Goal: Task Accomplishment & Management: Complete application form

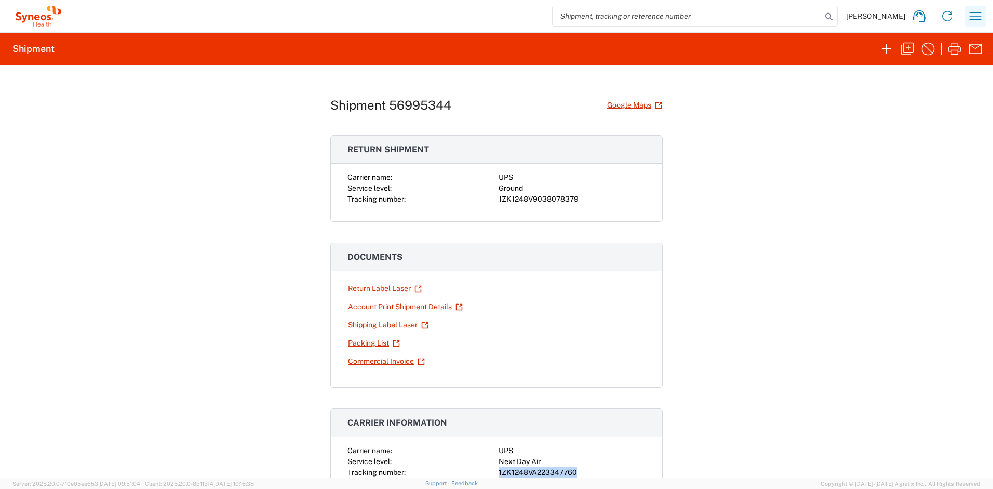
scroll to position [196, 0]
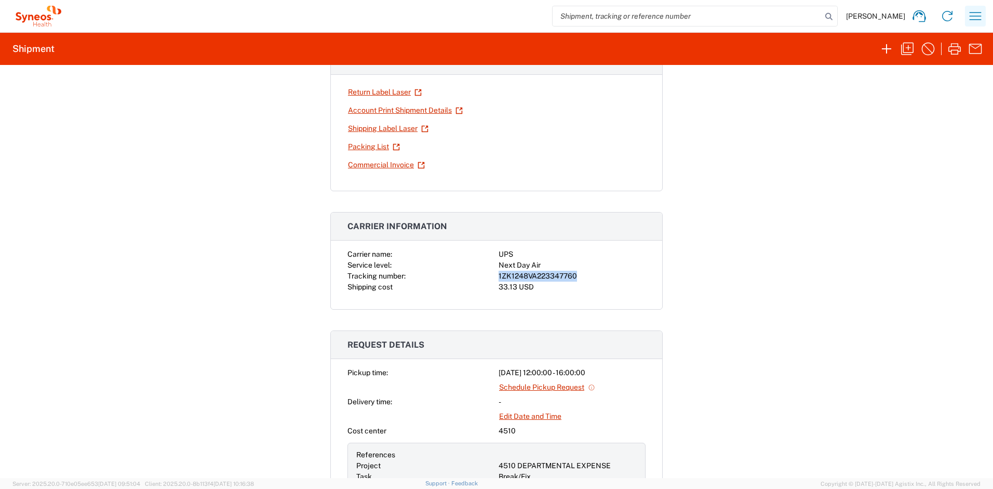
click at [972, 17] on icon "button" at bounding box center [975, 16] width 17 height 17
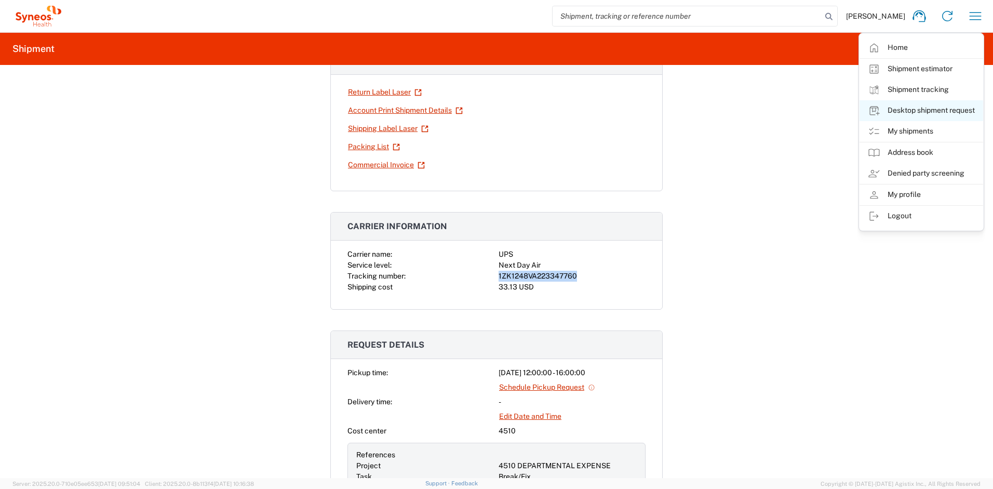
click at [917, 109] on link "Desktop shipment request" at bounding box center [922, 110] width 124 height 21
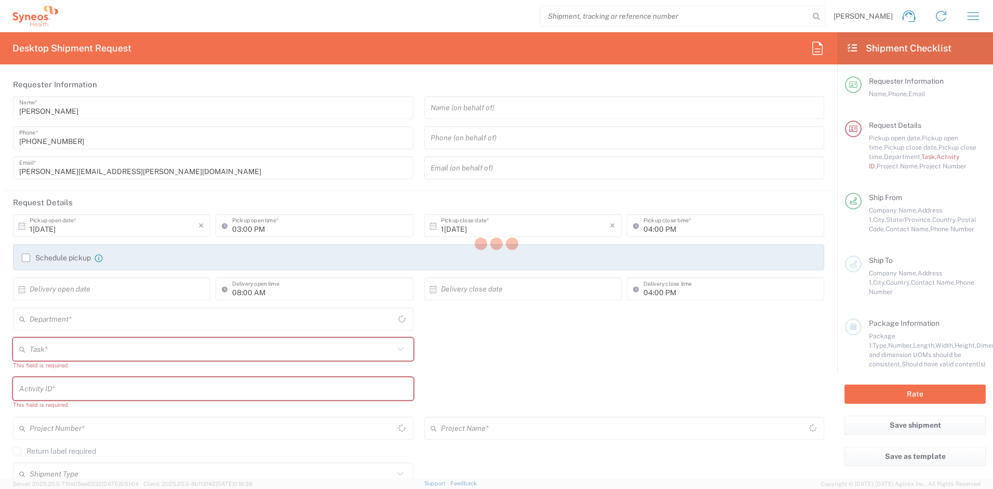
type input "[US_STATE]"
type input "[GEOGRAPHIC_DATA]"
type input "4510"
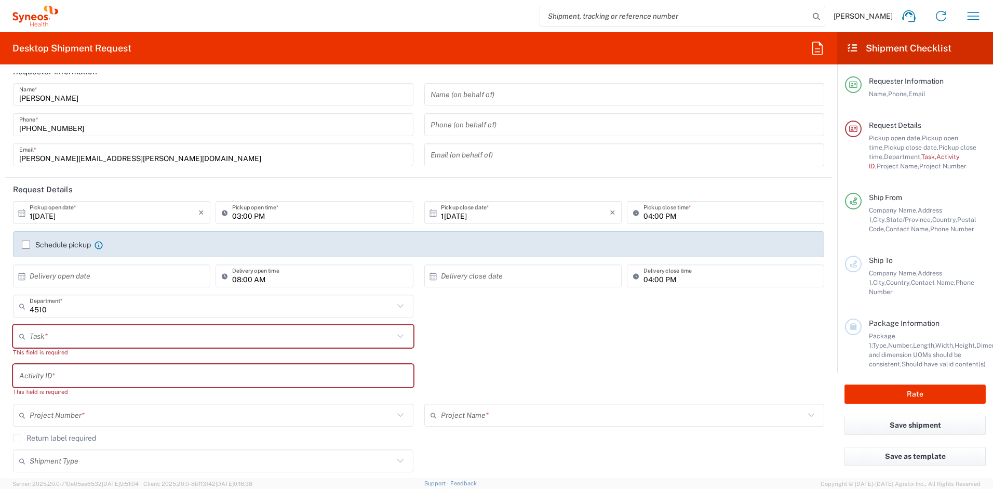
type input "Syneos Health, LLC-[GEOGRAPHIC_DATA] [GEOGRAPHIC_DATA] [GEOGRAPHIC_DATA]"
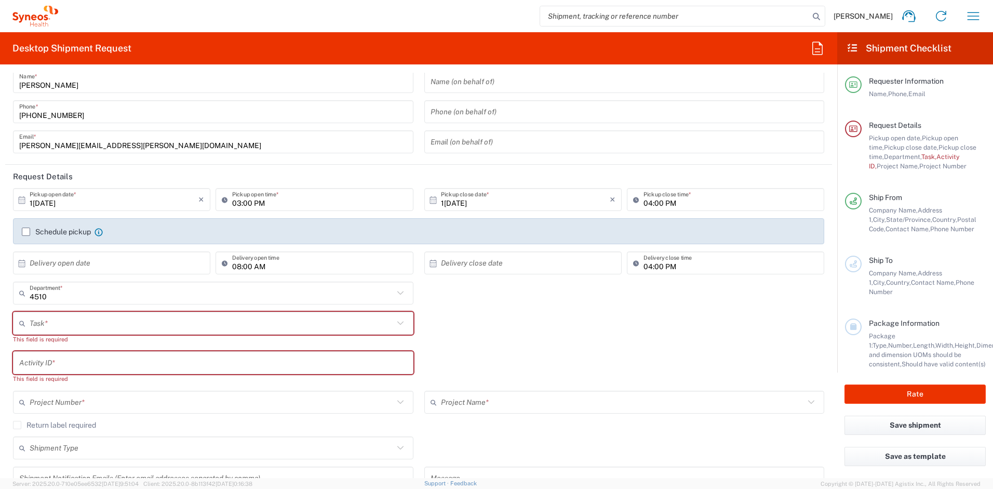
scroll to position [26, 0]
click at [113, 318] on input "text" at bounding box center [212, 323] width 364 height 18
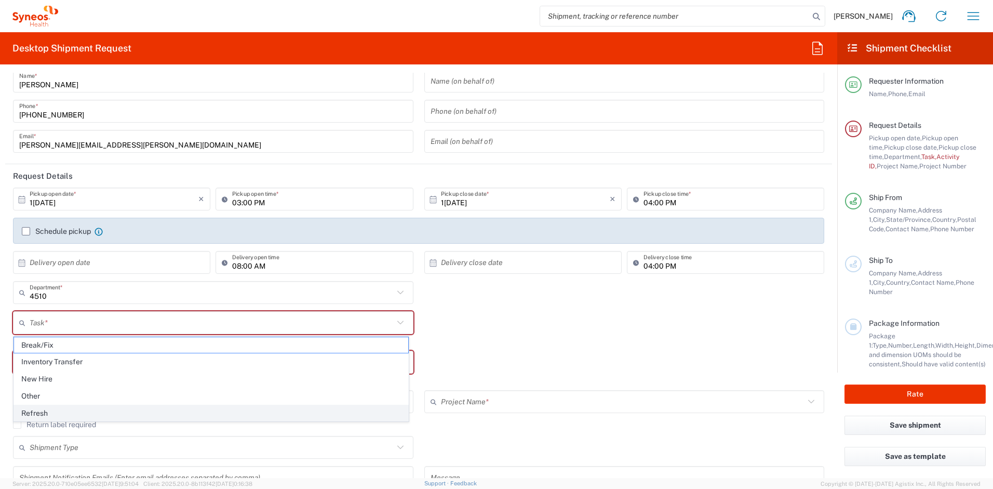
click at [64, 410] on span "Refresh" at bounding box center [211, 413] width 394 height 16
type input "Refresh"
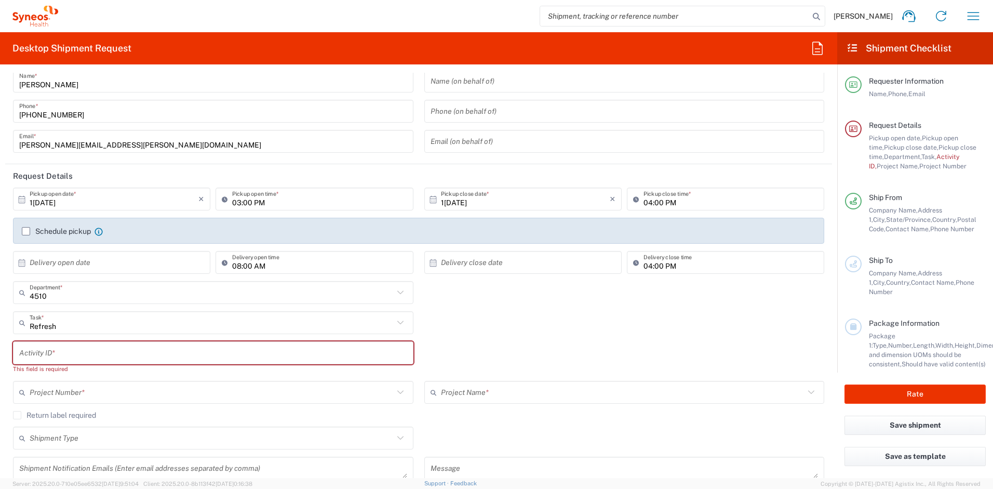
click at [75, 359] on input "text" at bounding box center [213, 353] width 388 height 18
paste input "SCTASK2728260"
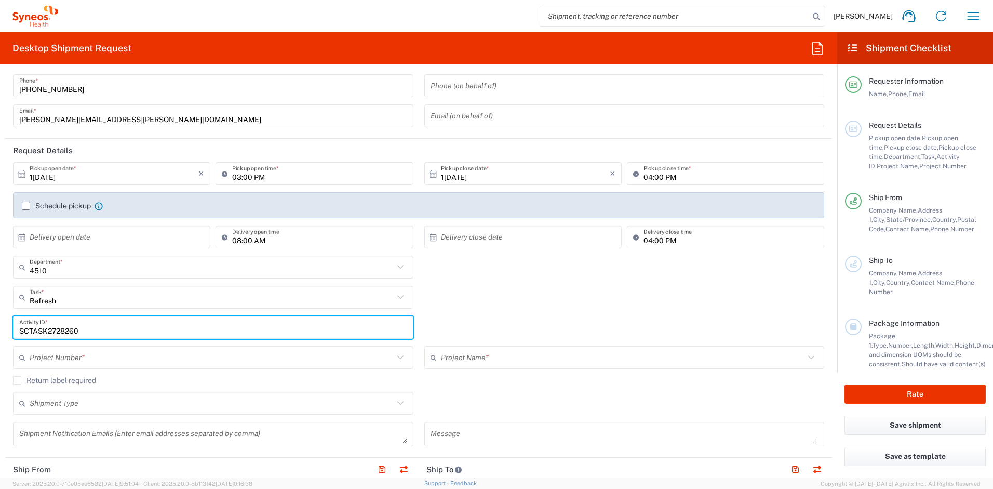
scroll to position [73, 0]
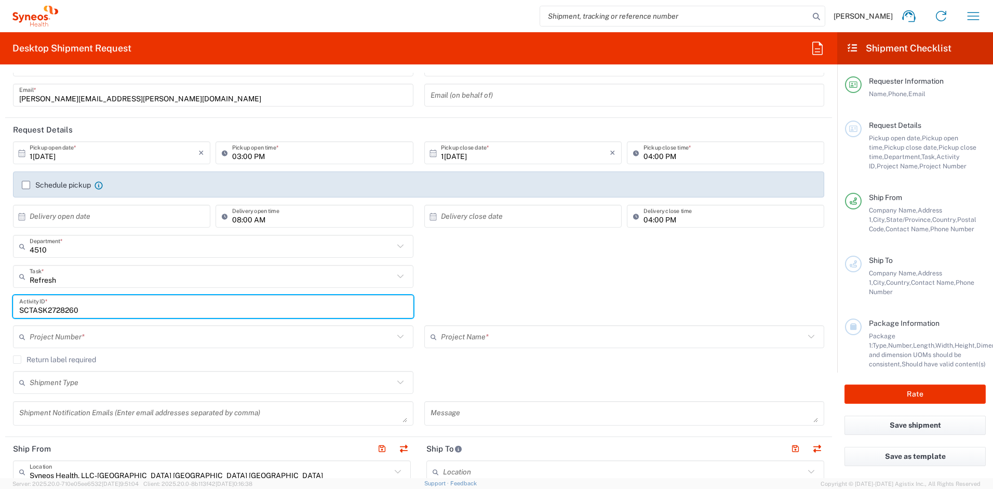
type input "SCTASK2728260"
click at [81, 338] on input "text" at bounding box center [212, 337] width 364 height 18
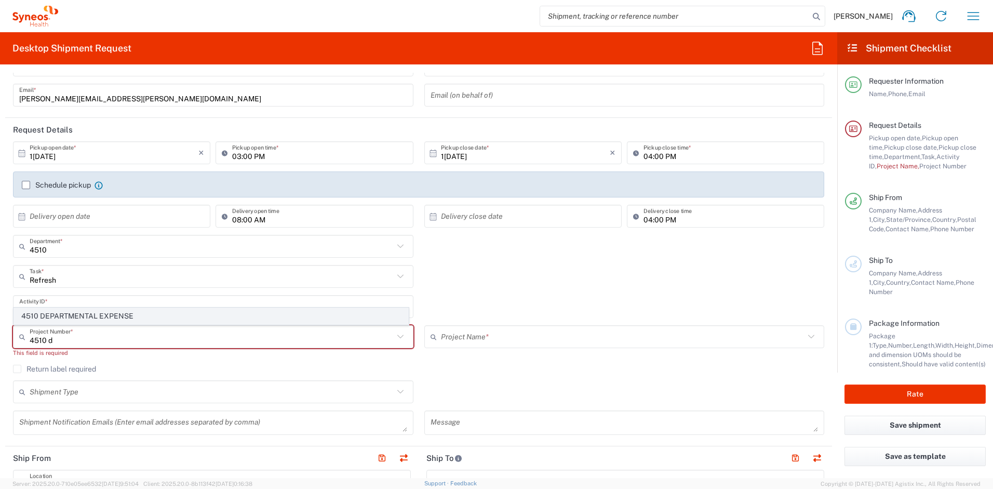
click at [101, 321] on span "4510 DEPARTMENTAL EXPENSE" at bounding box center [211, 316] width 394 height 16
type input "4510 DEPARTMENTAL EXPENSE"
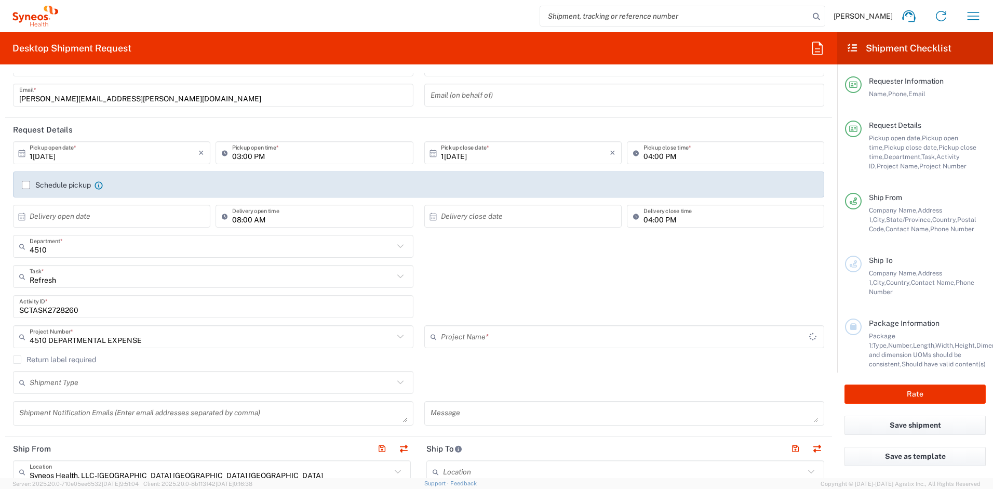
type input "4510 DEPARTMENTAL EXPENSE"
drag, startPoint x: 65, startPoint y: 361, endPoint x: 85, endPoint y: 361, distance: 19.2
click at [65, 361] on label "Return label required" at bounding box center [54, 357] width 83 height 8
click at [17, 357] on input "Return label required" at bounding box center [17, 357] width 0 height 0
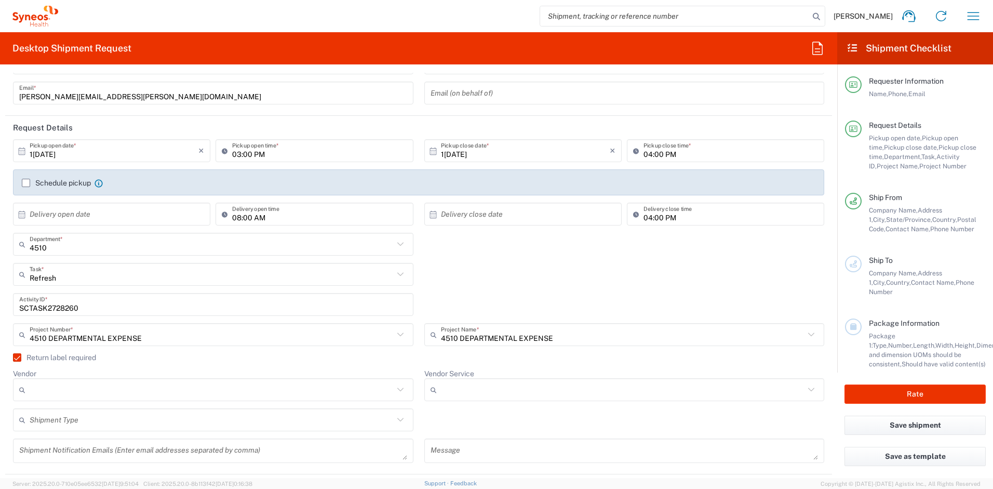
click at [135, 392] on input "Vendor" at bounding box center [212, 389] width 364 height 17
drag, startPoint x: 88, startPoint y: 442, endPoint x: 137, endPoint y: 442, distance: 48.8
click at [88, 443] on span "UPS" at bounding box center [211, 446] width 394 height 16
type input "UPS"
click at [468, 389] on input "Vendor Service" at bounding box center [623, 389] width 364 height 17
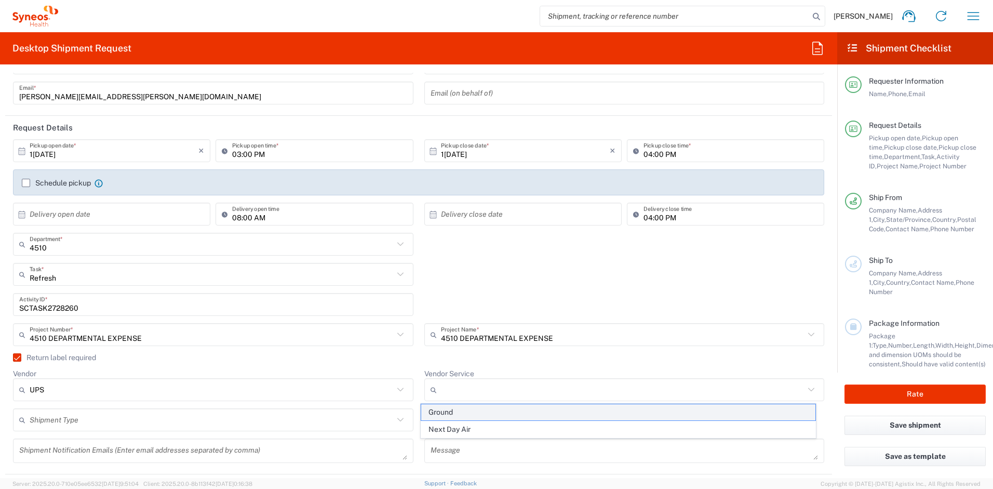
click at [459, 412] on span "Ground" at bounding box center [618, 412] width 394 height 16
type input "Ground"
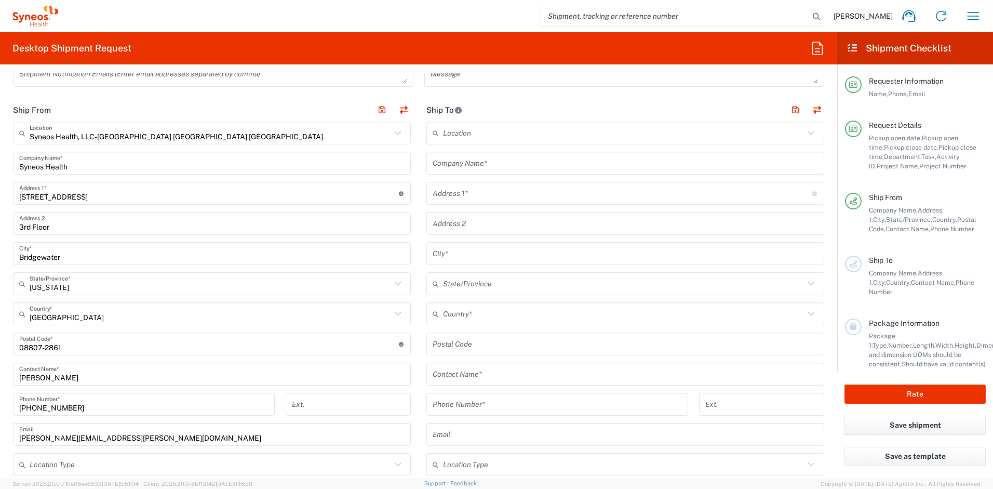
scroll to position [440, 0]
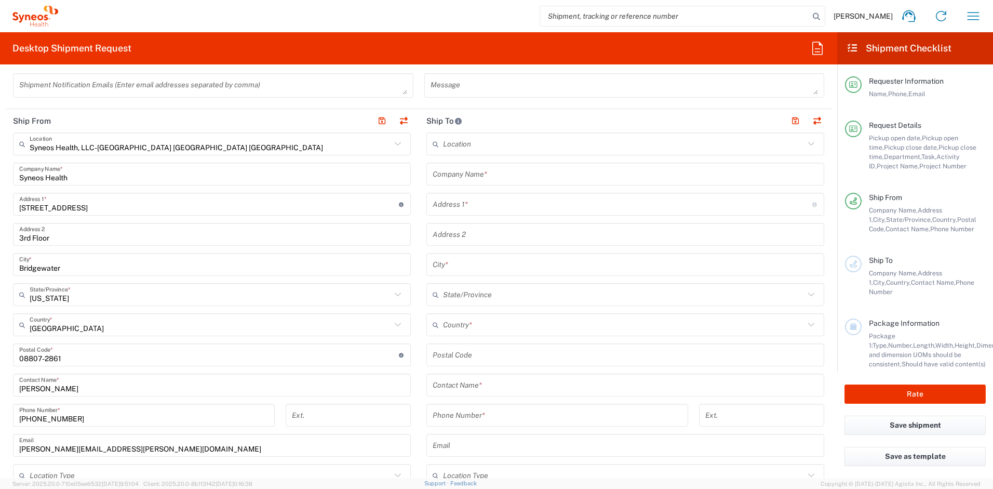
click at [490, 329] on input "text" at bounding box center [624, 325] width 362 height 18
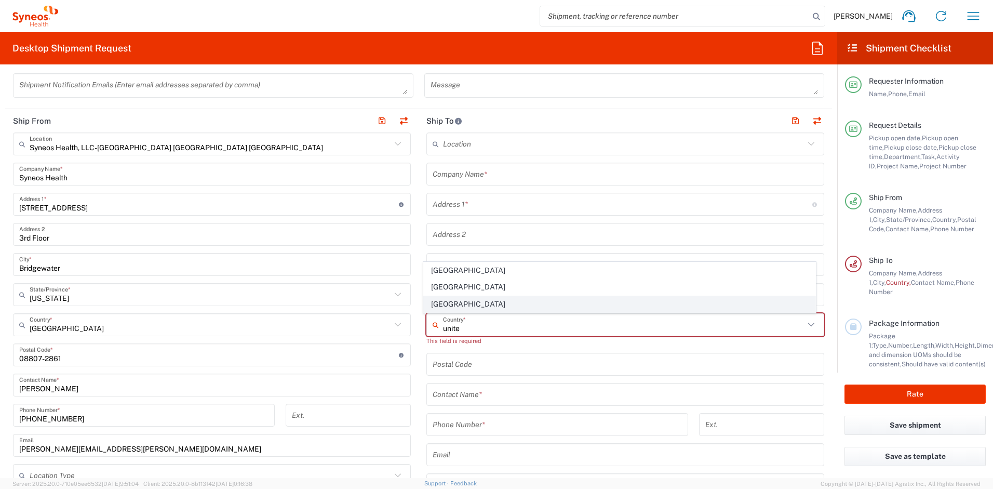
click at [487, 306] on span "[GEOGRAPHIC_DATA]" at bounding box center [620, 304] width 392 height 16
type input "[GEOGRAPHIC_DATA]"
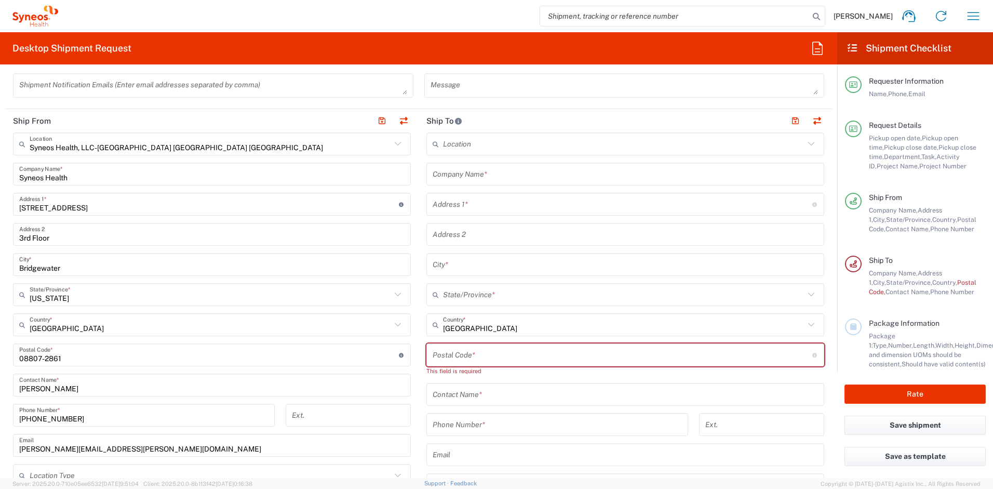
click at [484, 176] on input "text" at bounding box center [625, 174] width 385 height 18
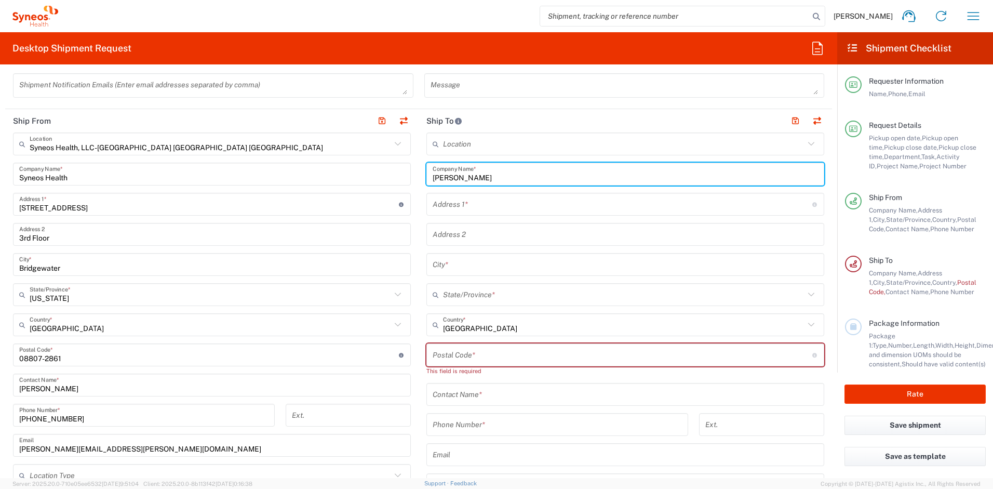
drag, startPoint x: 466, startPoint y: 169, endPoint x: 390, endPoint y: 161, distance: 76.2
click at [390, 161] on div "Ship From Syneos Health, LLC-[GEOGRAPHIC_DATA] [GEOGRAPHIC_DATA] [GEOGRAPHIC_DA…" at bounding box center [418, 345] width 827 height 473
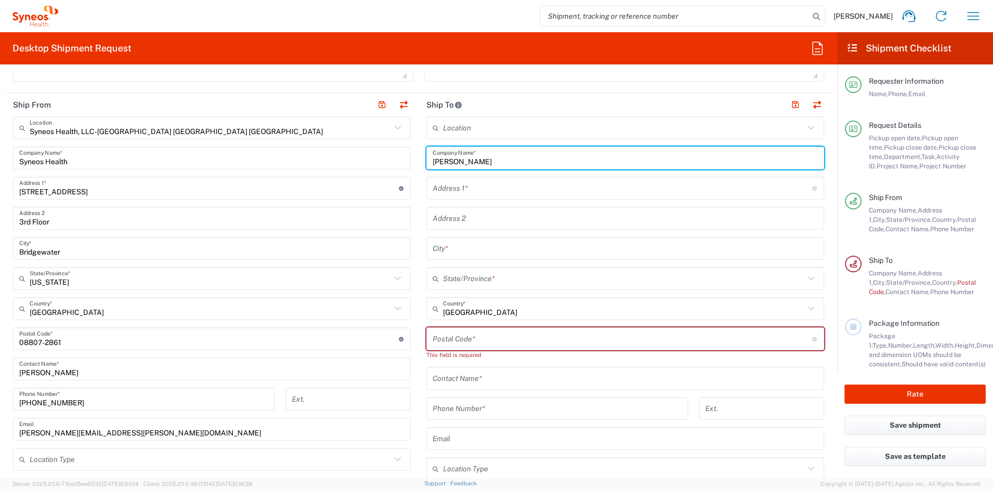
scroll to position [474, 0]
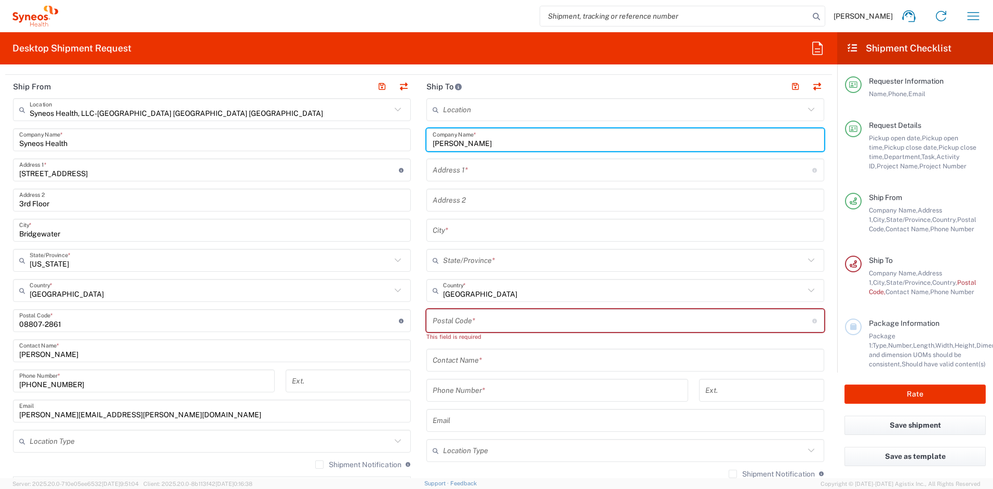
type input "[PERSON_NAME]"
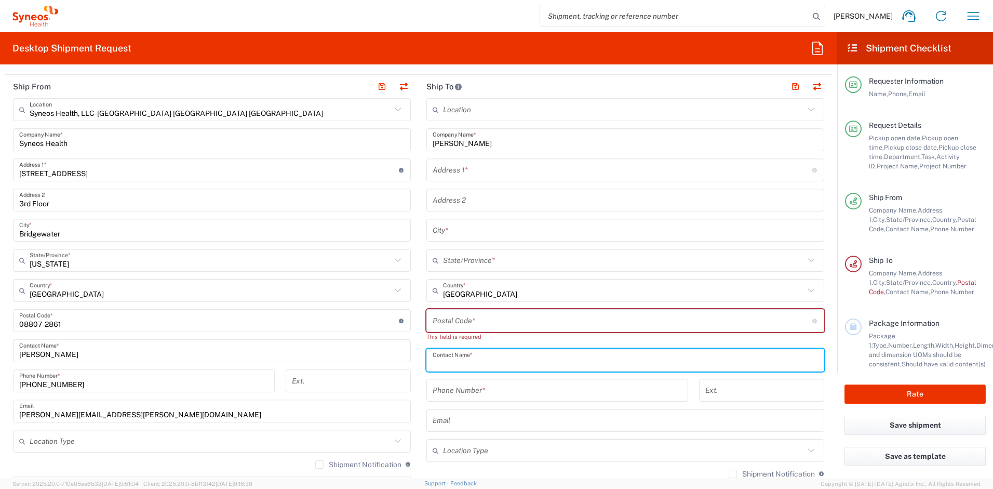
click at [484, 361] on input "text" at bounding box center [625, 360] width 385 height 18
paste input "[PERSON_NAME]"
type input "[PERSON_NAME]"
click at [473, 174] on input "text" at bounding box center [623, 170] width 380 height 18
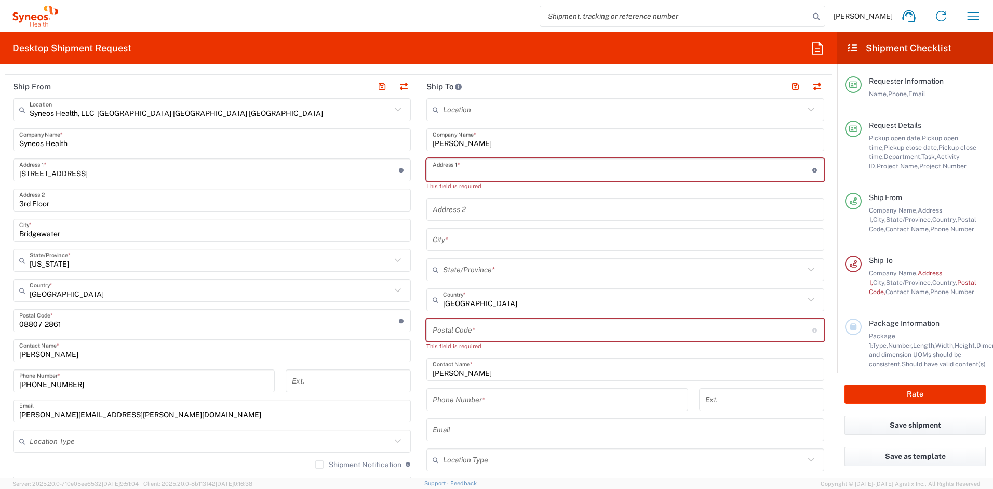
click at [447, 169] on input "text" at bounding box center [623, 170] width 380 height 18
paste input "[PERSON_NAME]"
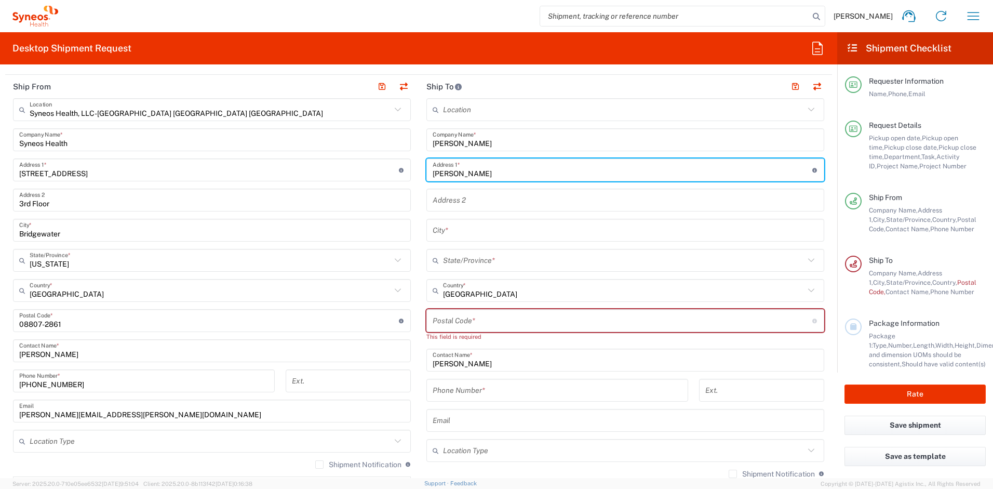
click at [468, 203] on input "text" at bounding box center [625, 200] width 385 height 18
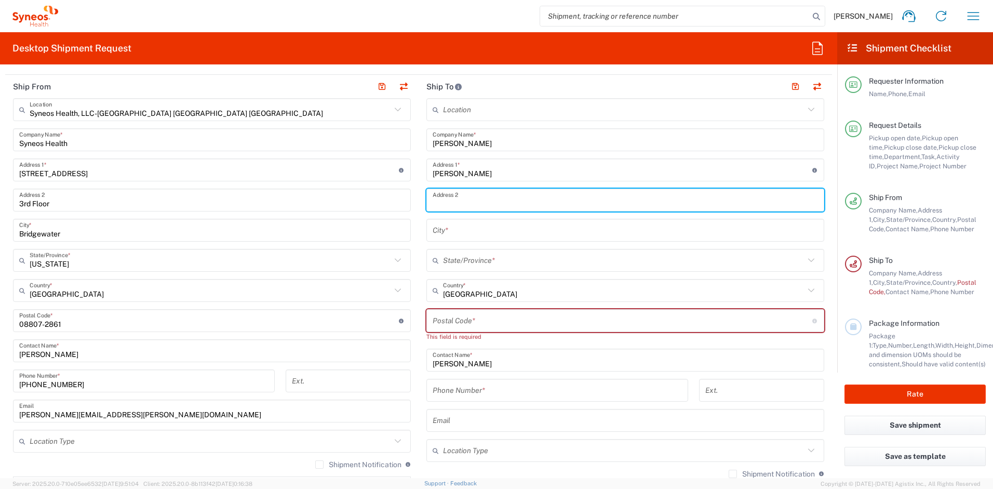
click at [483, 177] on input "[PERSON_NAME]" at bounding box center [623, 170] width 380 height 18
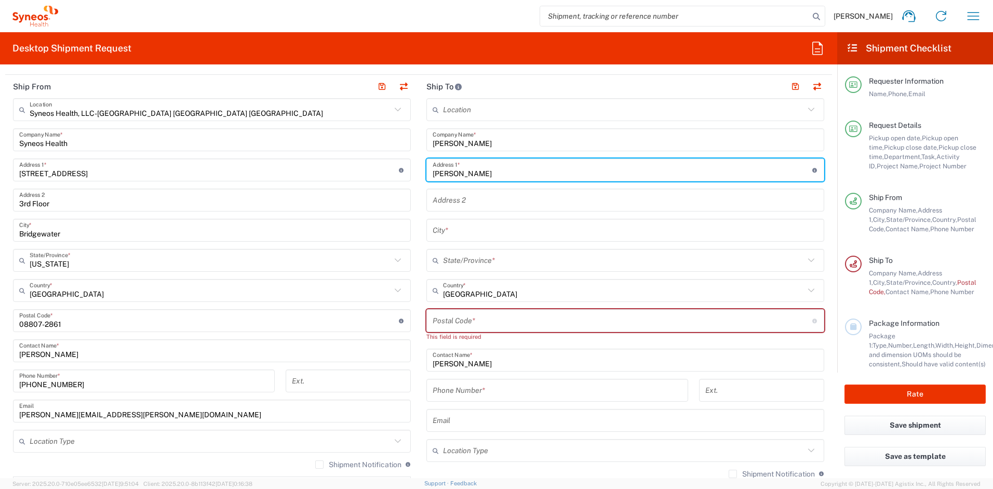
drag, startPoint x: 485, startPoint y: 175, endPoint x: 397, endPoint y: 162, distance: 88.2
click at [397, 162] on div "Ship From Syneos Health, LLC-[GEOGRAPHIC_DATA] [GEOGRAPHIC_DATA] [GEOGRAPHIC_DA…" at bounding box center [418, 311] width 827 height 473
paste input "1424 Striped Bass Ln"
type input "1424 Striped Bass Ln"
click at [464, 234] on input "text" at bounding box center [625, 230] width 385 height 18
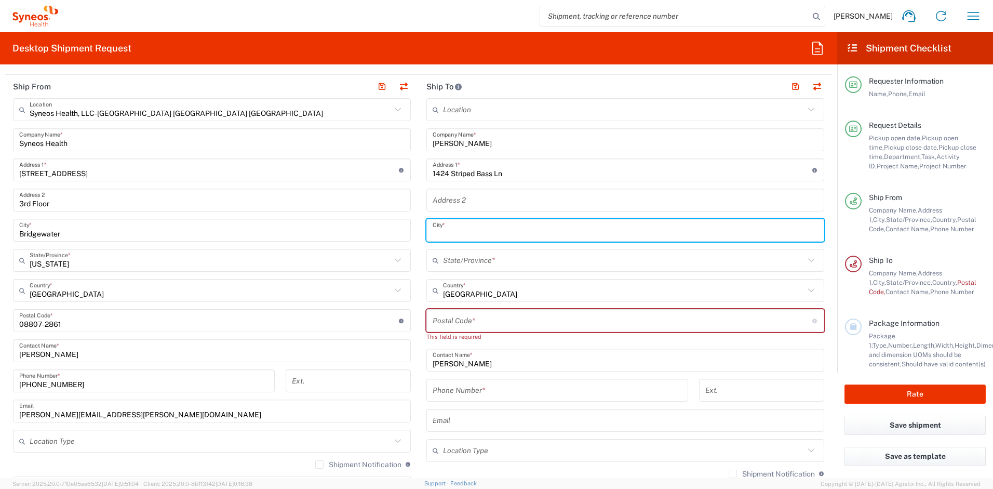
paste input "Clover"
type input "Clover"
click at [498, 264] on input "text" at bounding box center [624, 260] width 362 height 18
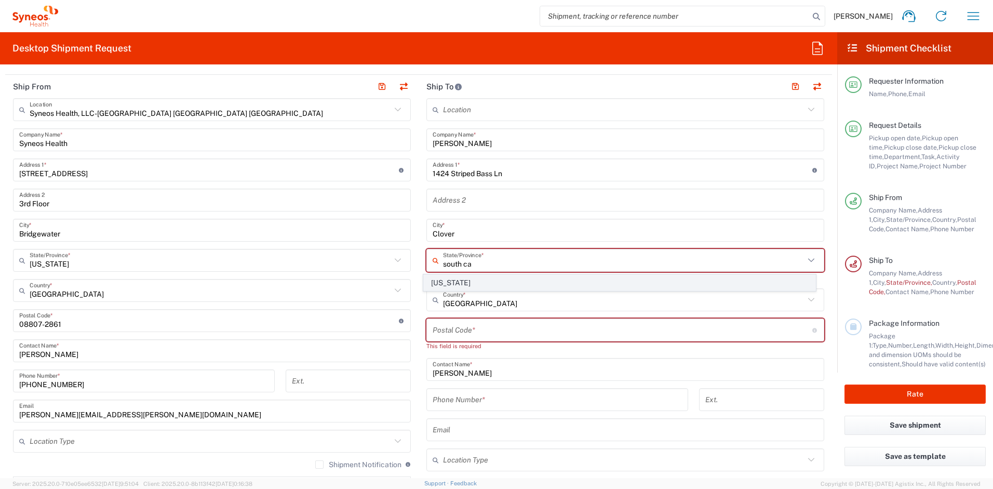
click at [451, 283] on span "[US_STATE]" at bounding box center [620, 283] width 392 height 16
type input "[US_STATE]"
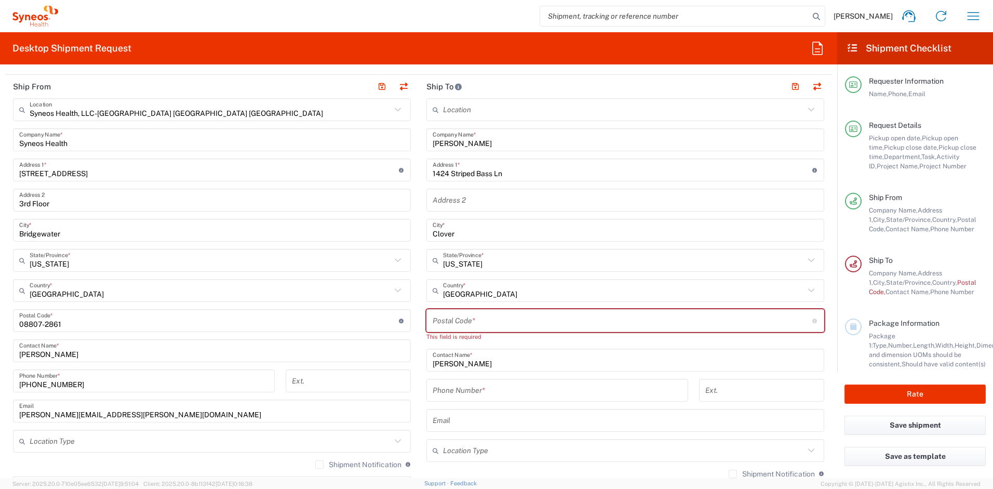
click at [447, 318] on input "undefined" at bounding box center [623, 321] width 380 height 18
paste input "29710"
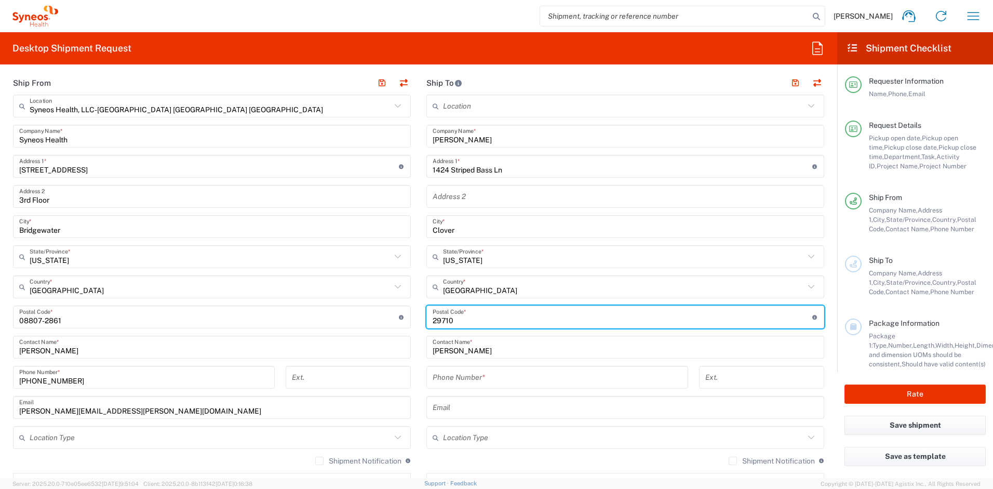
scroll to position [501, 0]
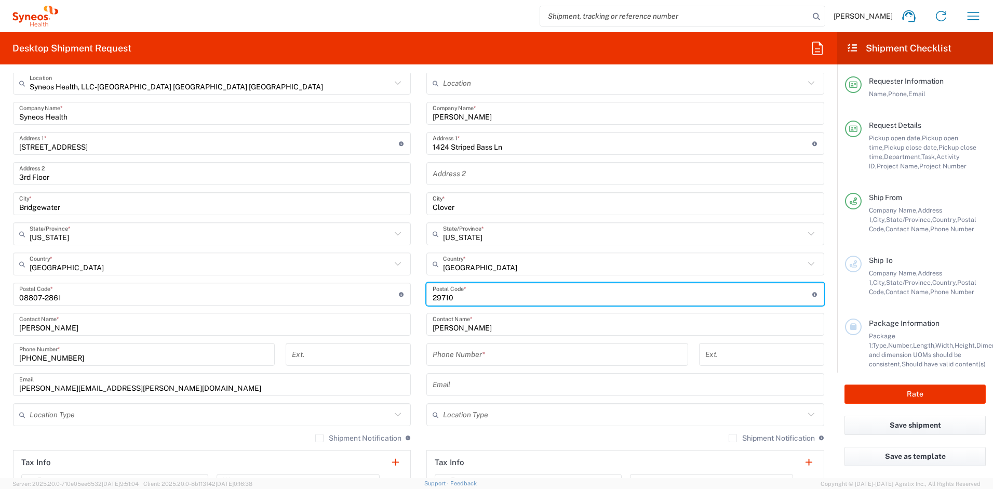
type input "29710"
click at [475, 387] on input "text" at bounding box center [625, 385] width 385 height 18
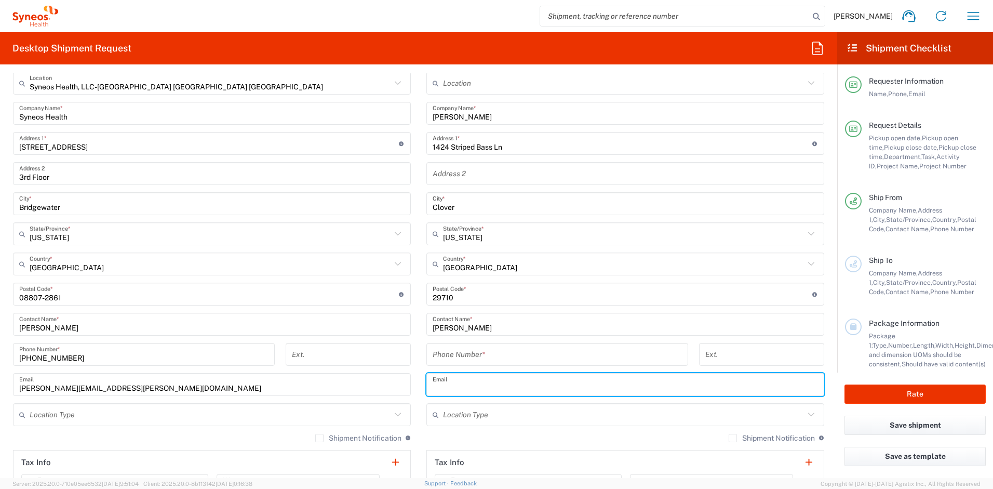
paste input "[PERSON_NAME][EMAIL_ADDRESS][PERSON_NAME][DOMAIN_NAME]"
type input "[PERSON_NAME][EMAIL_ADDRESS][PERSON_NAME][DOMAIN_NAME]"
click at [729, 438] on label "Shipment Notification" at bounding box center [772, 438] width 86 height 8
click at [733, 438] on input "Shipment Notification" at bounding box center [733, 438] width 0 height 0
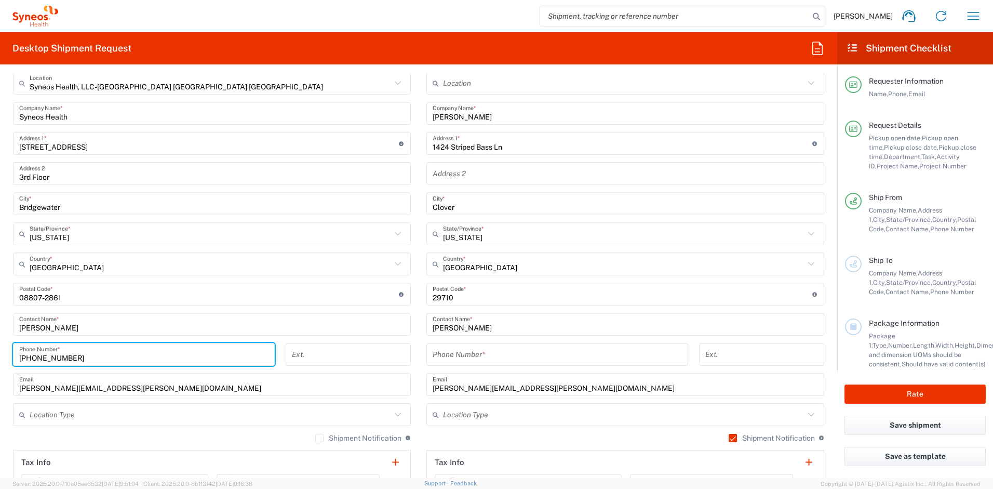
drag, startPoint x: 96, startPoint y: 358, endPoint x: 8, endPoint y: 348, distance: 88.4
click at [8, 348] on div "[PHONE_NUMBER] Phone Number *" at bounding box center [144, 358] width 273 height 30
click at [474, 357] on input "tel" at bounding box center [557, 354] width 249 height 18
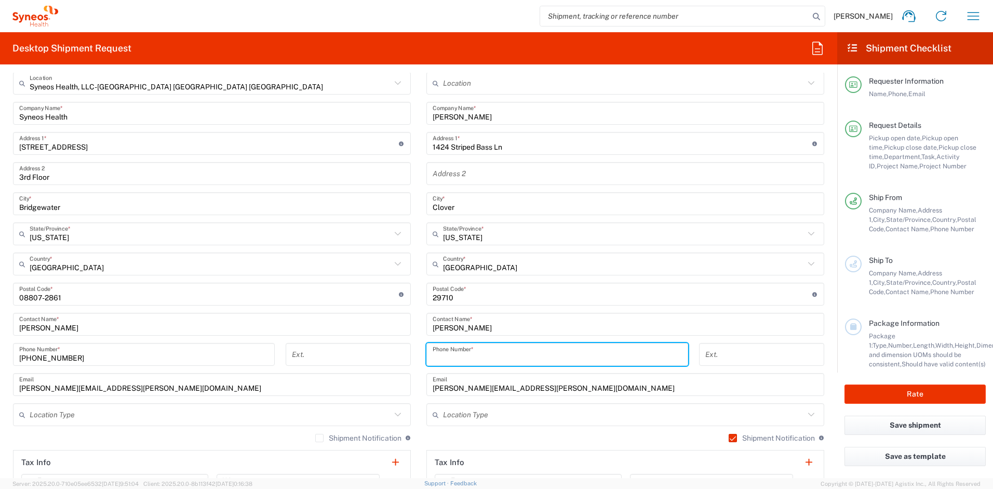
paste input "[PHONE_NUMBER]"
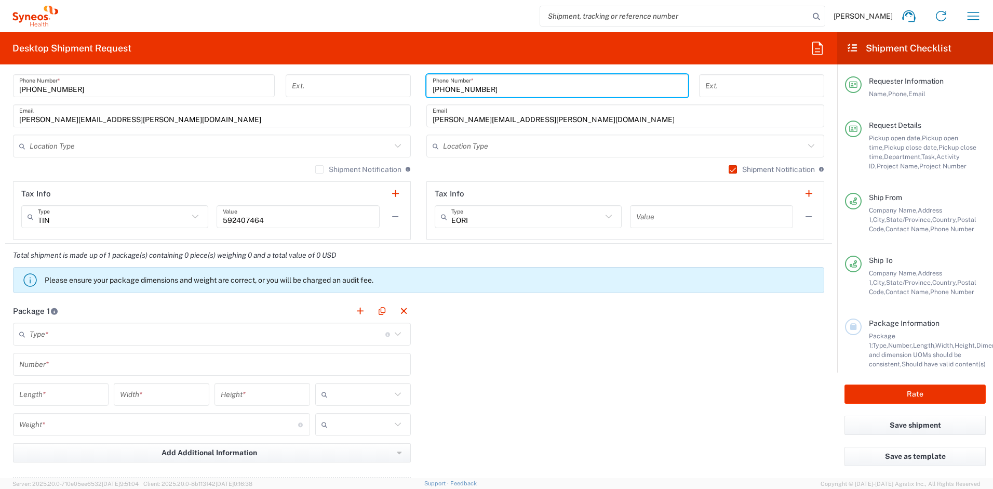
scroll to position [792, 0]
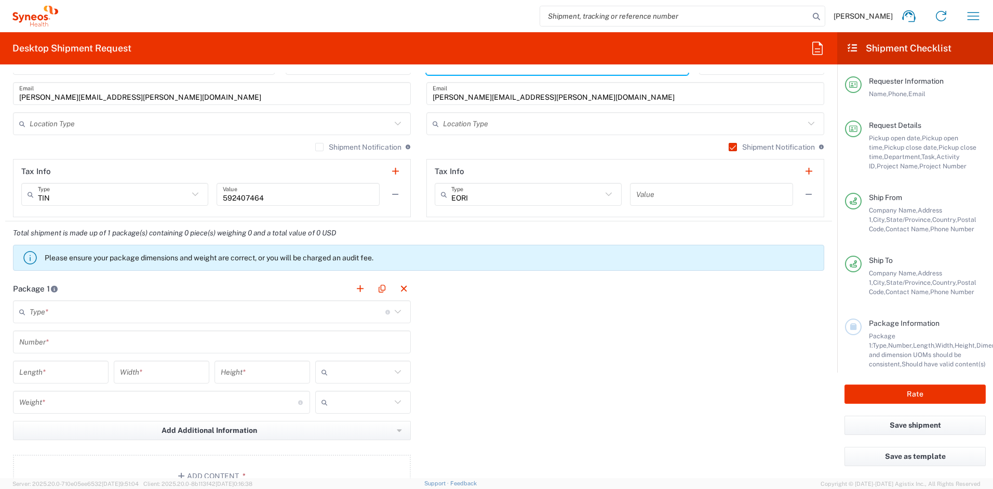
type input "[PHONE_NUMBER]"
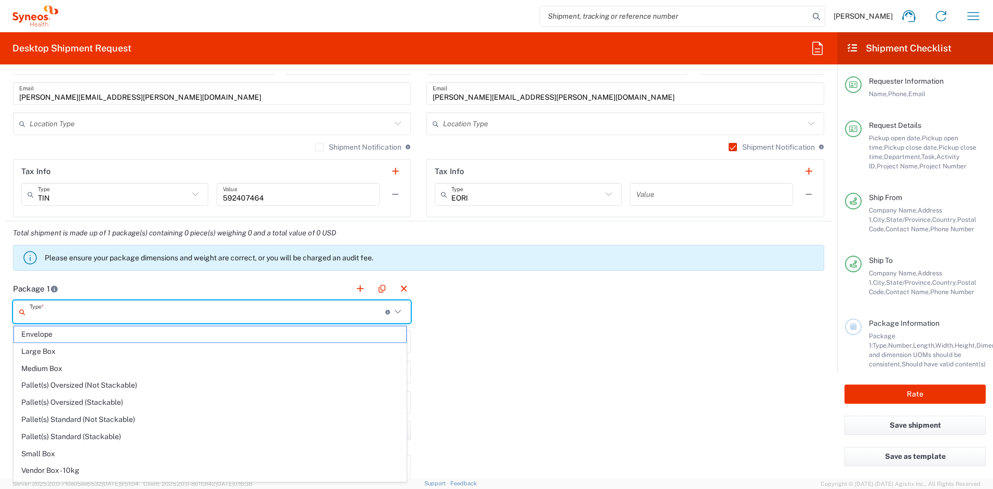
click at [119, 309] on input "text" at bounding box center [208, 312] width 356 height 18
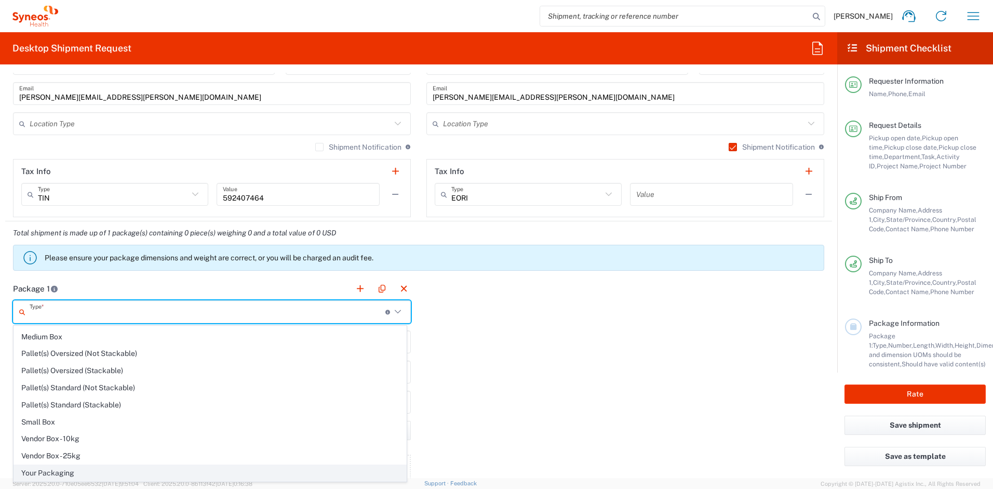
click at [106, 468] on span "Your Packaging" at bounding box center [210, 473] width 392 height 16
type input "Your Packaging"
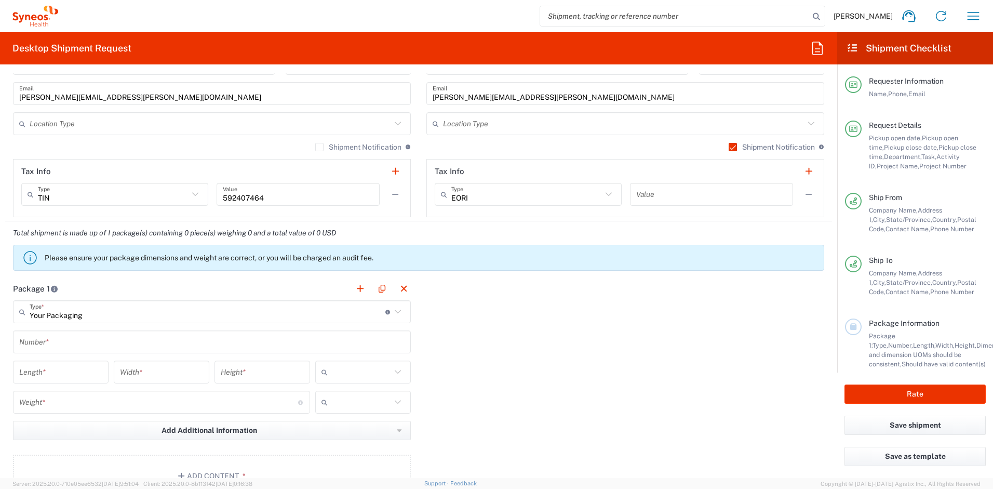
click at [70, 343] on input "text" at bounding box center [211, 342] width 385 height 18
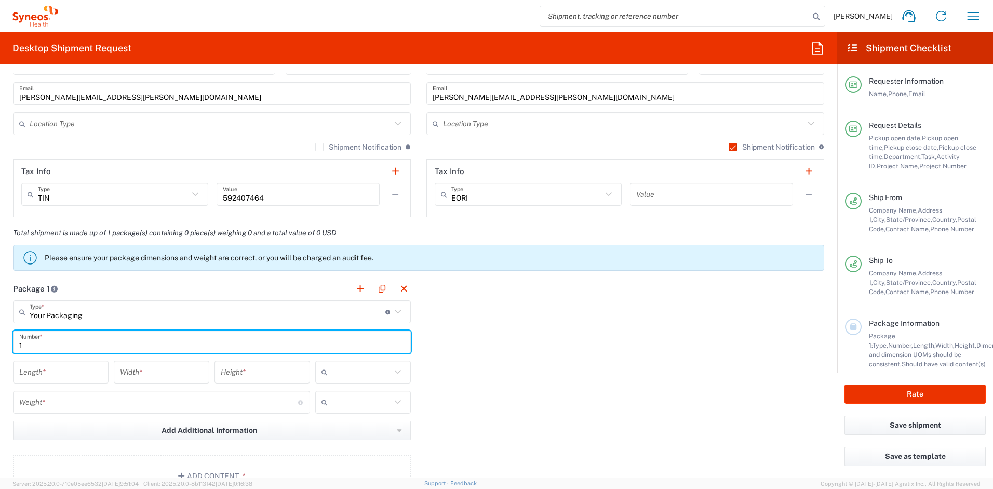
type input "1"
click at [61, 375] on input "number" at bounding box center [60, 372] width 83 height 18
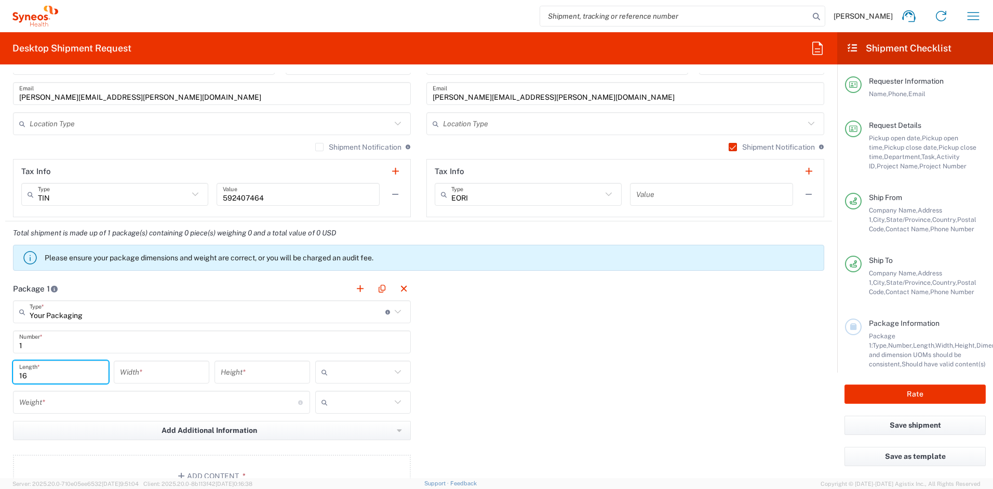
type input "16"
type input "12"
type input "3"
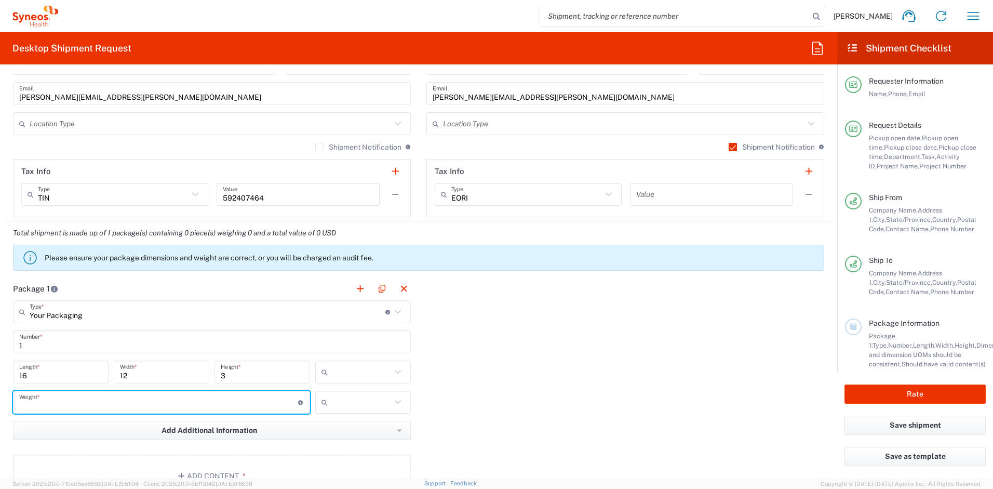
click at [99, 396] on input "number" at bounding box center [158, 402] width 279 height 18
type input "5"
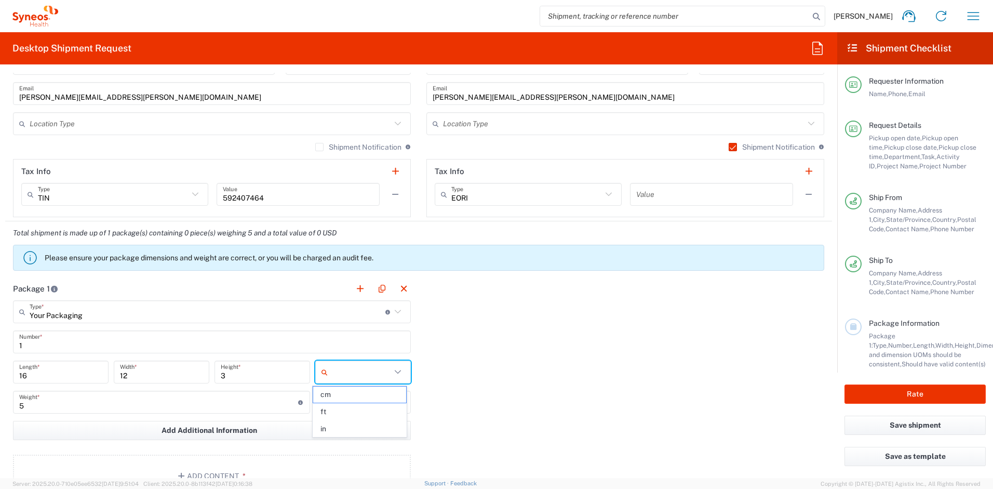
click at [338, 375] on input "text" at bounding box center [361, 372] width 59 height 17
click at [330, 424] on span "in" at bounding box center [359, 429] width 92 height 16
type input "in"
click at [341, 405] on input "text" at bounding box center [361, 402] width 59 height 17
click at [331, 442] on span "lbs" at bounding box center [359, 442] width 92 height 16
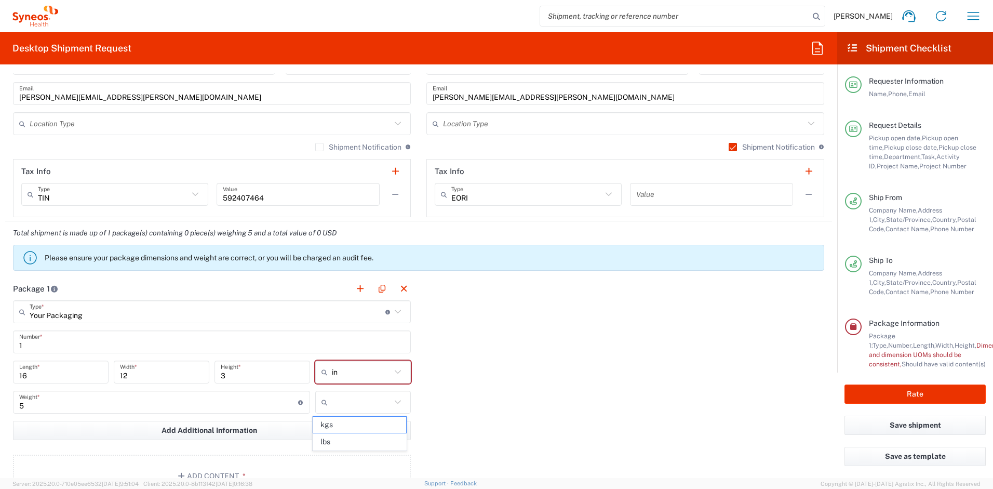
type input "lbs"
click at [308, 468] on button "Add Content *" at bounding box center [212, 476] width 398 height 43
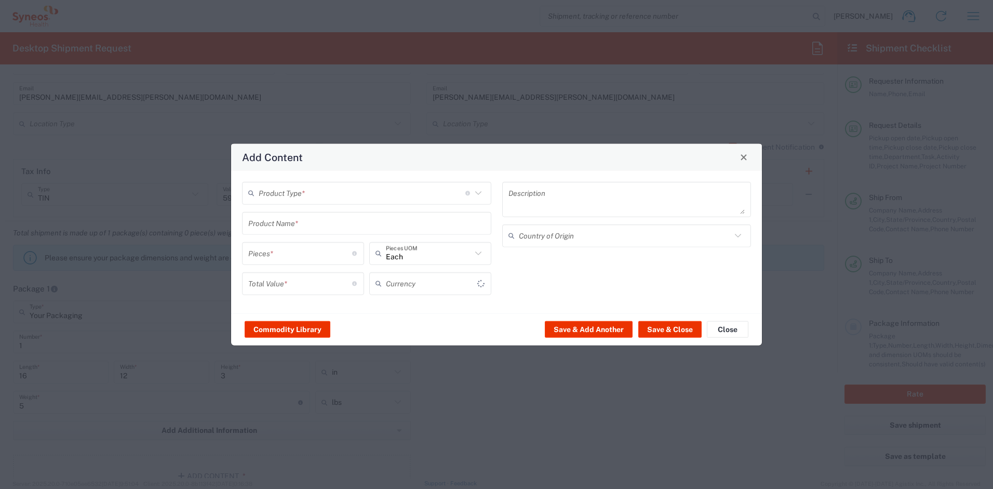
type input "US Dollar"
click at [333, 194] on input "text" at bounding box center [362, 193] width 207 height 18
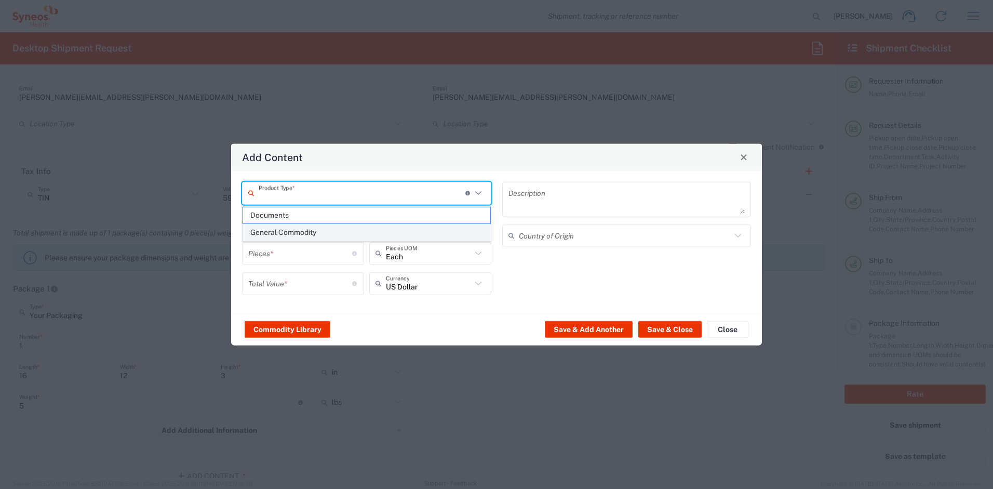
click at [304, 233] on span "General Commodity" at bounding box center [366, 232] width 247 height 16
type input "General Commodity"
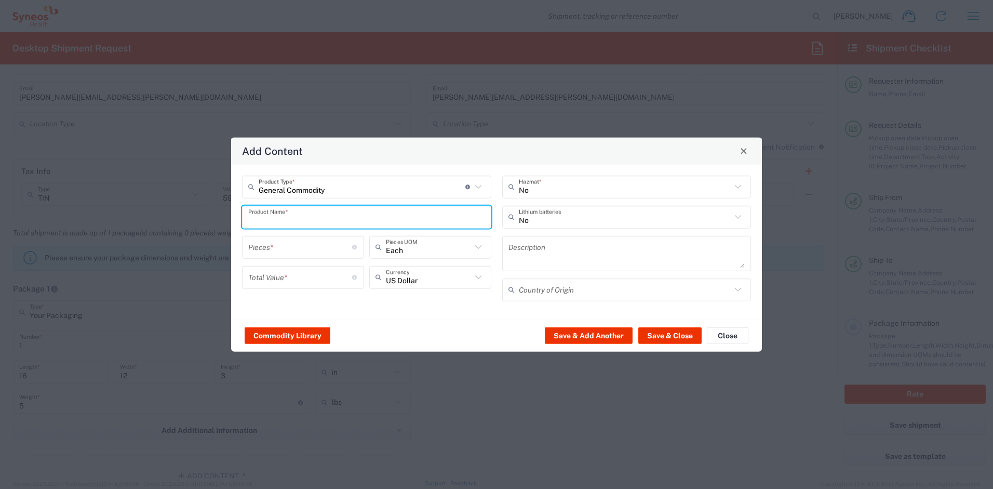
click at [299, 222] on input "text" at bounding box center [366, 217] width 237 height 18
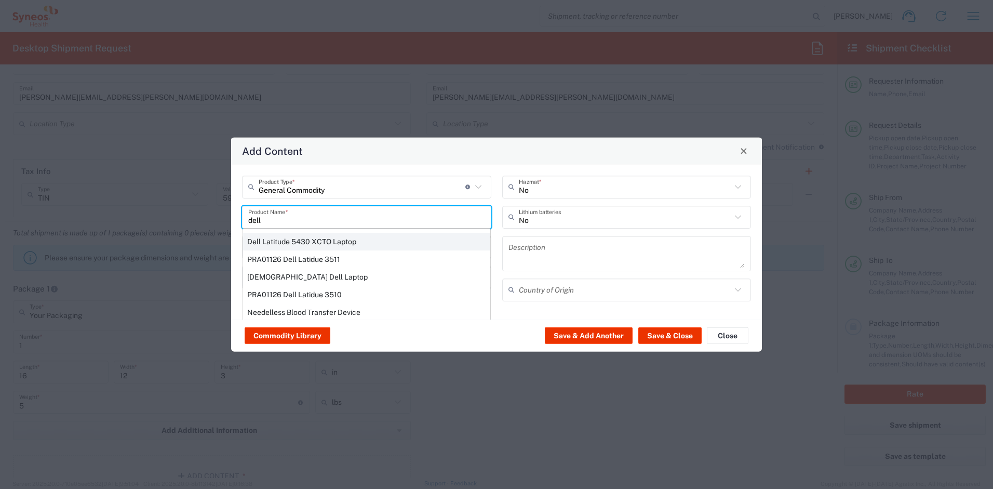
click at [304, 237] on div "Dell Latitude 5430 XCTO Laptop" at bounding box center [366, 241] width 247 height 18
type input "Dell Latitude 5430 XCTO Laptop"
type input "1"
type textarea "BaseIntel Core i7-1265U vProÂ® Processor - 14" 16 GB RAM - 512 GB SSD"
type input "[GEOGRAPHIC_DATA]"
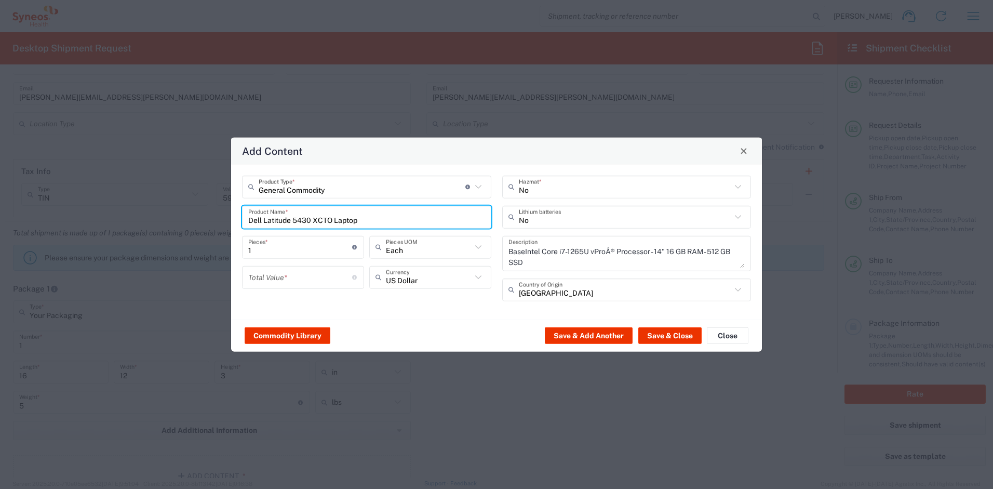
click at [282, 273] on input "number" at bounding box center [300, 277] width 104 height 18
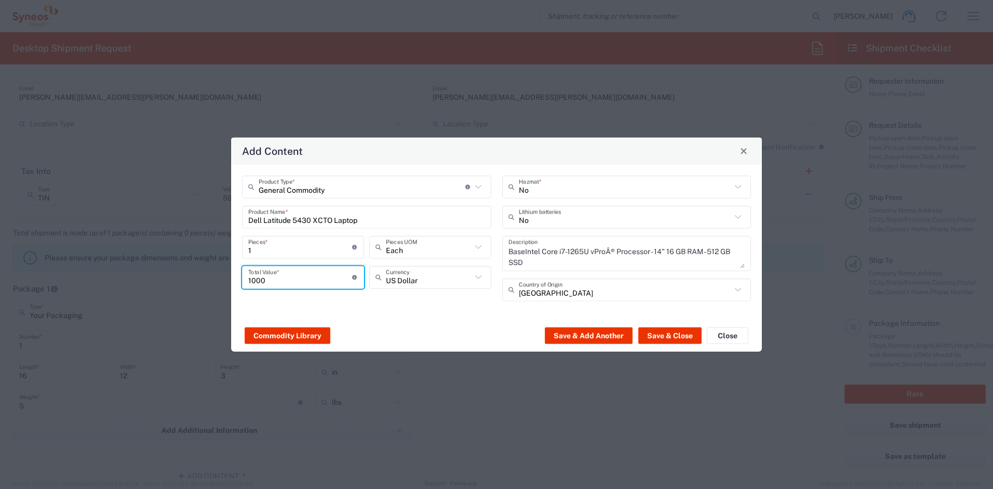
type input "1000"
click at [562, 214] on input "text" at bounding box center [625, 217] width 213 height 18
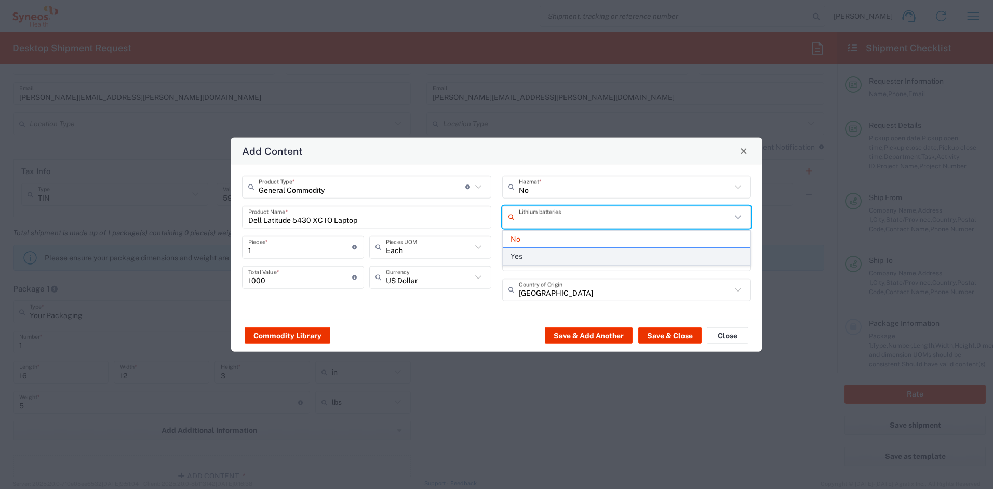
click at [536, 256] on span "Yes" at bounding box center [626, 256] width 247 height 16
type input "Yes"
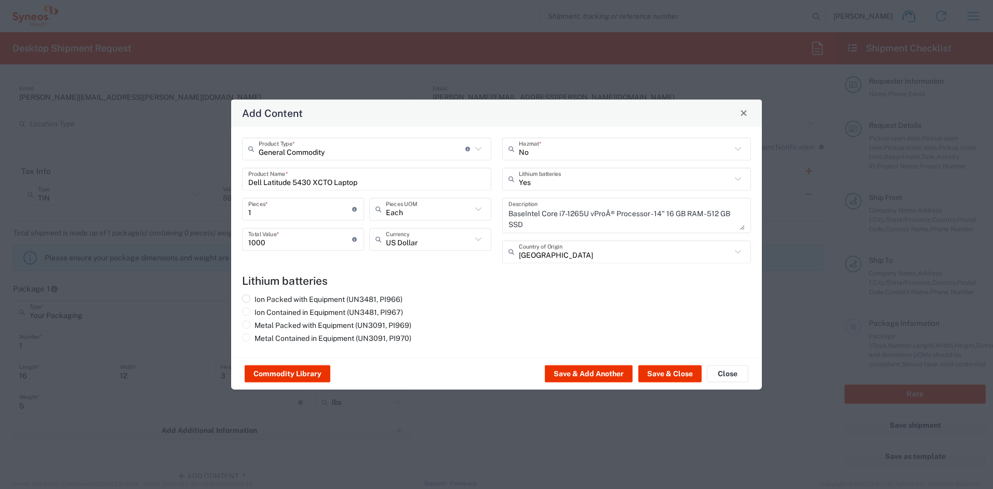
click at [390, 299] on label "Ion Packed with Equipment (UN3481, PI966)" at bounding box center [322, 298] width 161 height 9
click at [261, 299] on input "Ion Packed with Equipment (UN3481, PI966)" at bounding box center [258, 297] width 7 height 7
radio input "true"
click at [660, 379] on button "Save & Close" at bounding box center [669, 373] width 63 height 17
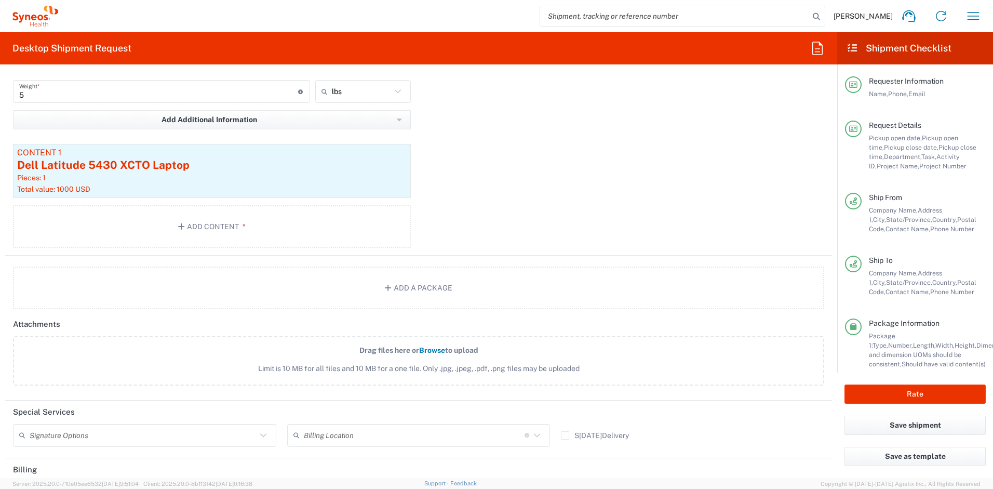
scroll to position [1231, 0]
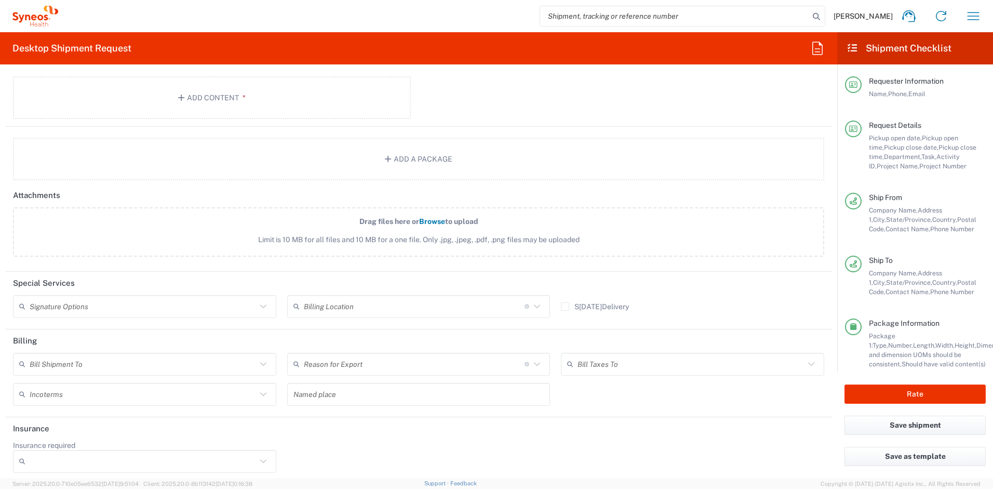
click at [99, 305] on input "text" at bounding box center [143, 306] width 227 height 18
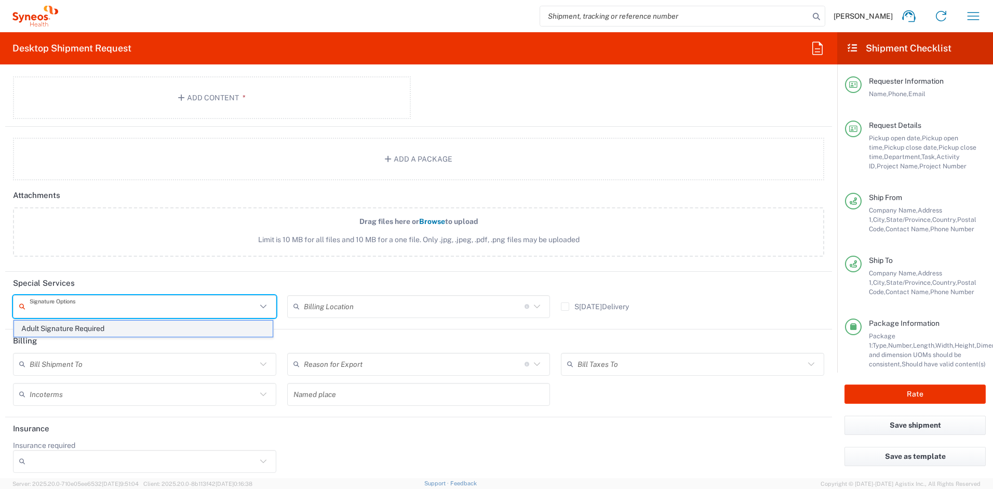
click at [83, 328] on span "Adult Signature Required" at bounding box center [143, 329] width 259 height 16
type input "Adult Signature Required"
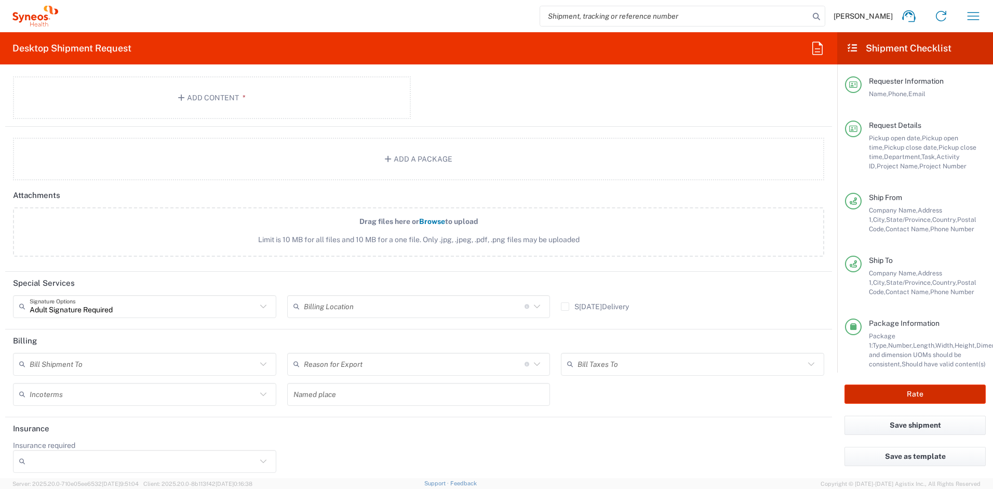
drag, startPoint x: 857, startPoint y: 393, endPoint x: 804, endPoint y: 371, distance: 57.1
click at [857, 393] on button "Rate" at bounding box center [915, 393] width 141 height 19
type input "4510 DEPARTMENTAL EXPENSE"
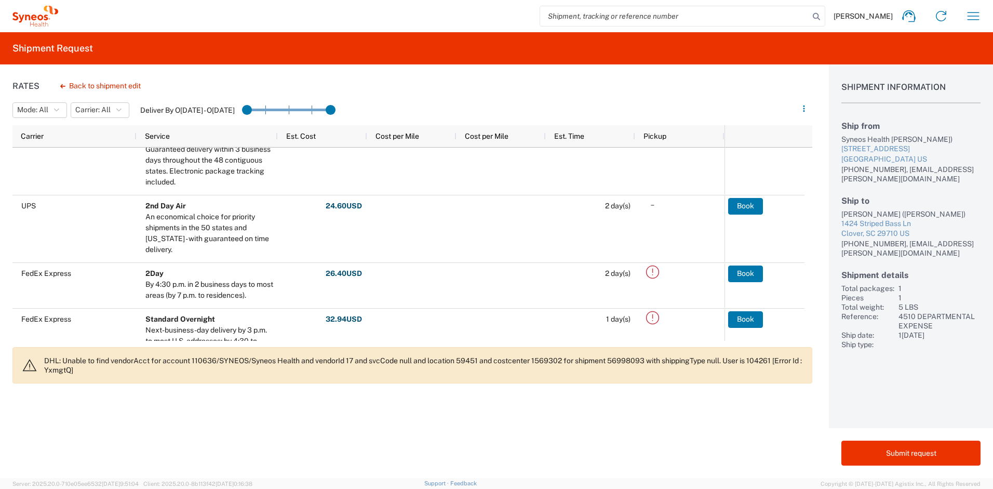
scroll to position [149, 0]
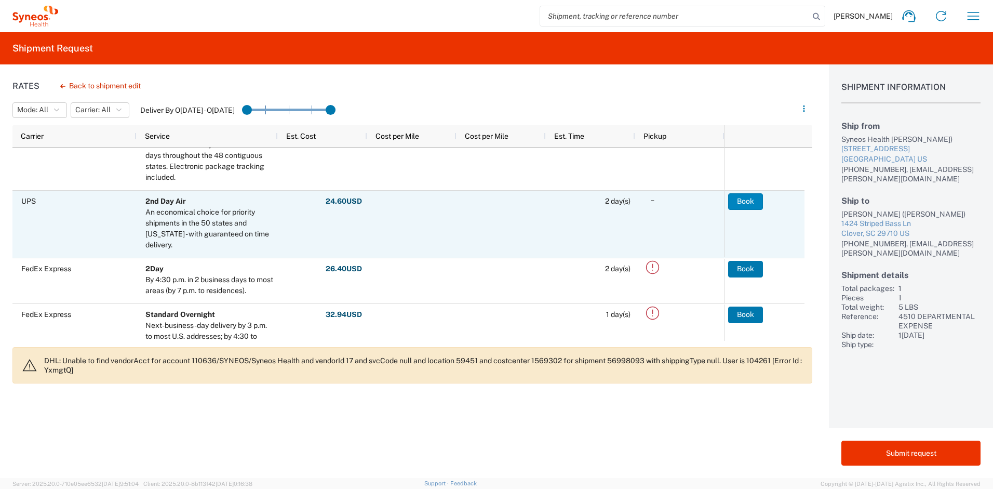
click at [740, 204] on button "Book" at bounding box center [745, 201] width 35 height 17
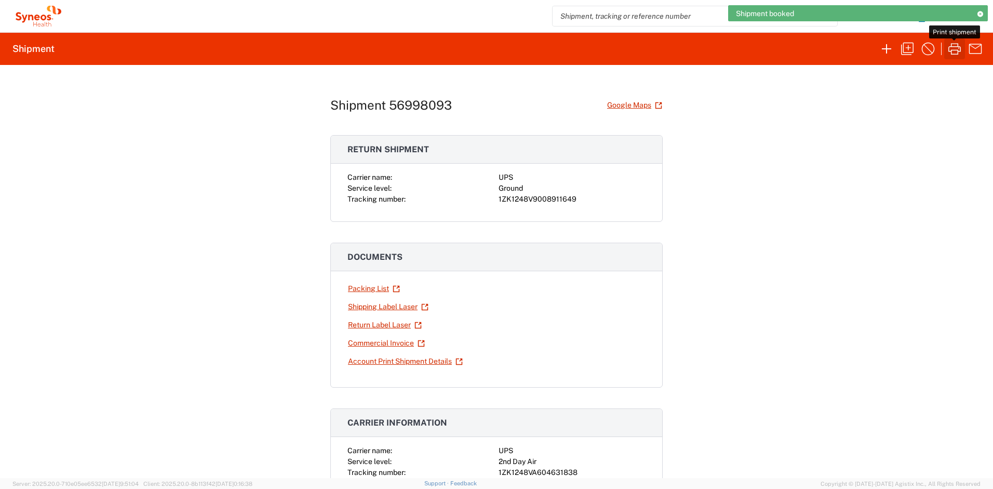
click at [960, 47] on icon "button" at bounding box center [955, 48] width 12 height 11
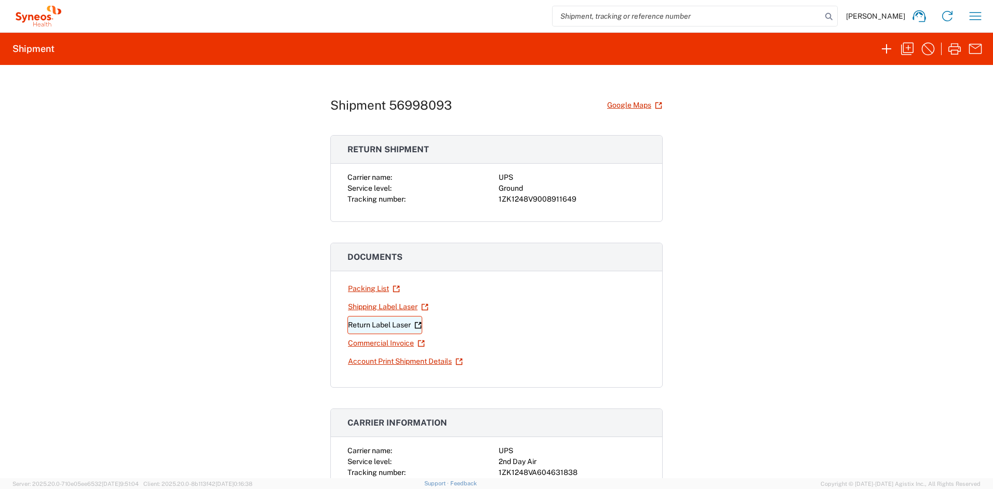
click at [369, 321] on link "Return Label Laser" at bounding box center [385, 325] width 75 height 18
